Goal: Check status: Check status

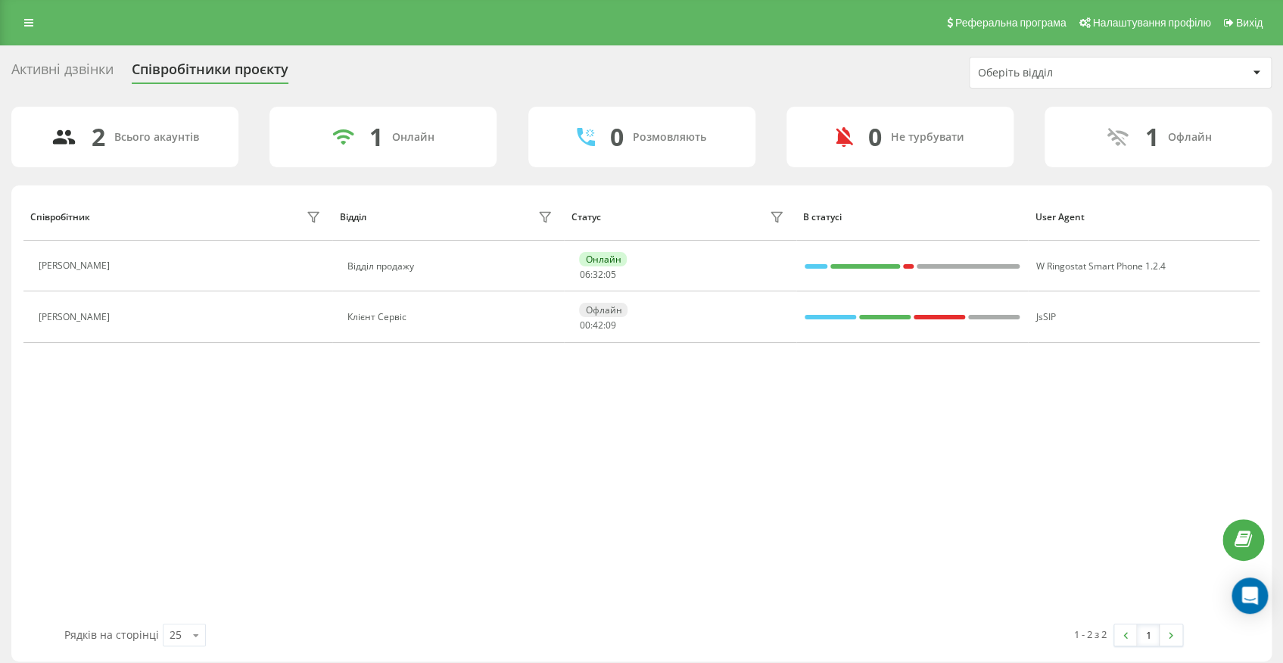
click at [136, 273] on button at bounding box center [126, 267] width 18 height 21
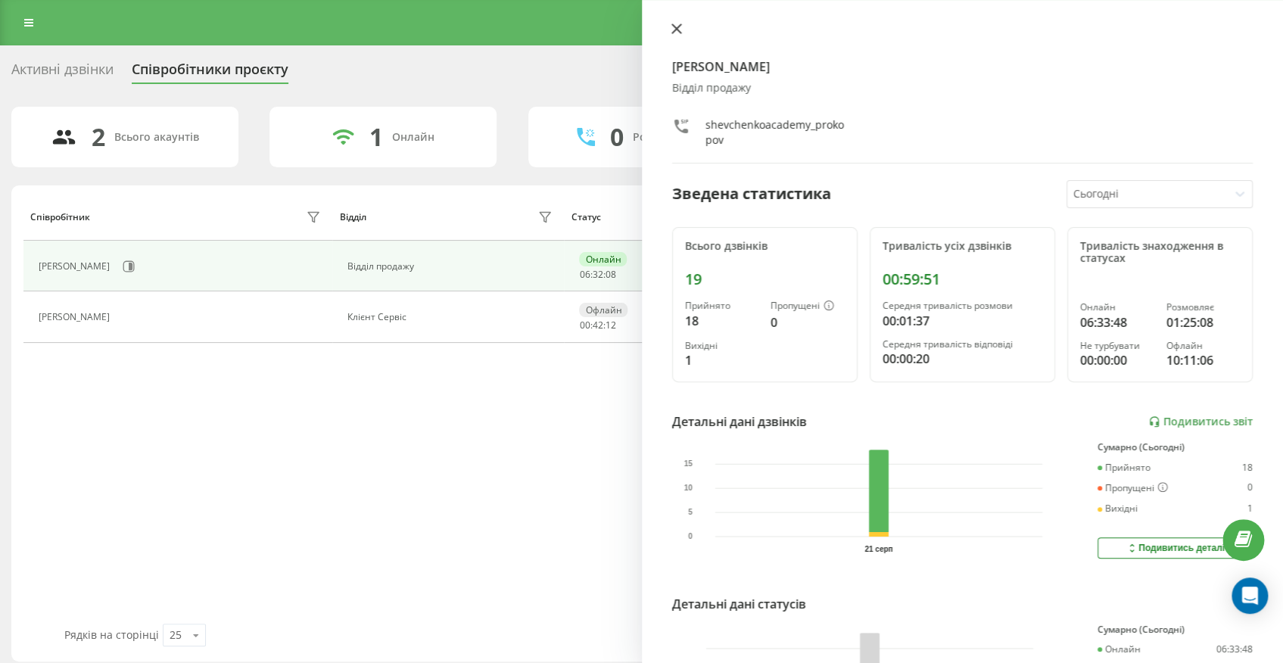
click at [675, 26] on icon at bounding box center [676, 28] width 11 height 11
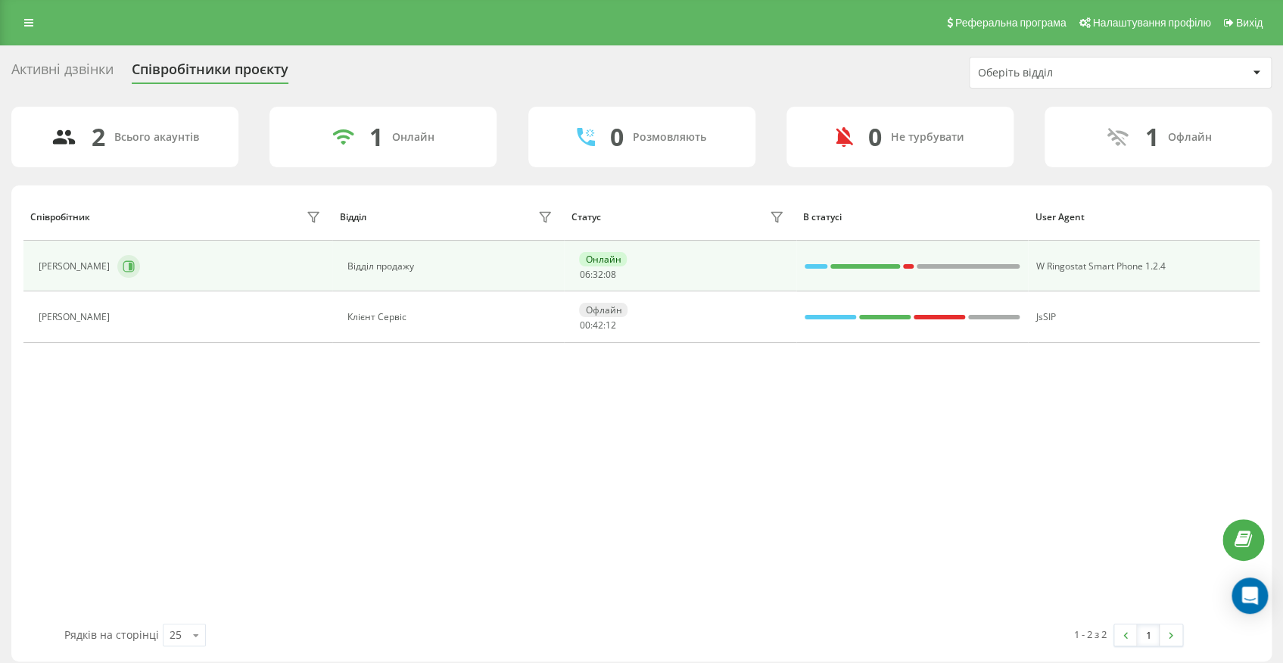
click at [140, 274] on button at bounding box center [128, 266] width 23 height 23
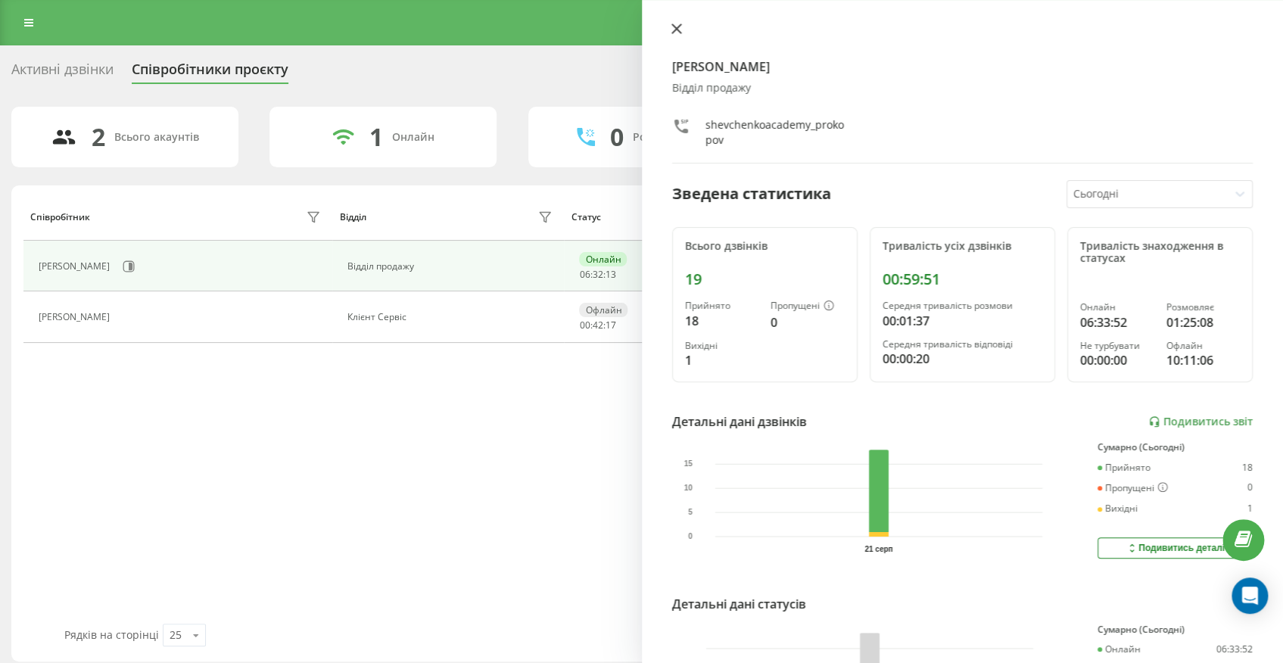
click at [676, 29] on icon at bounding box center [675, 28] width 9 height 9
